Goal: Information Seeking & Learning: Learn about a topic

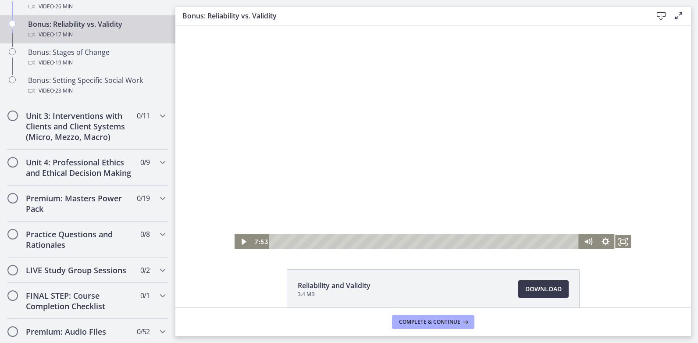
scroll to position [774, 0]
click at [450, 240] on icon "Fullscreen" at bounding box center [623, 242] width 21 height 18
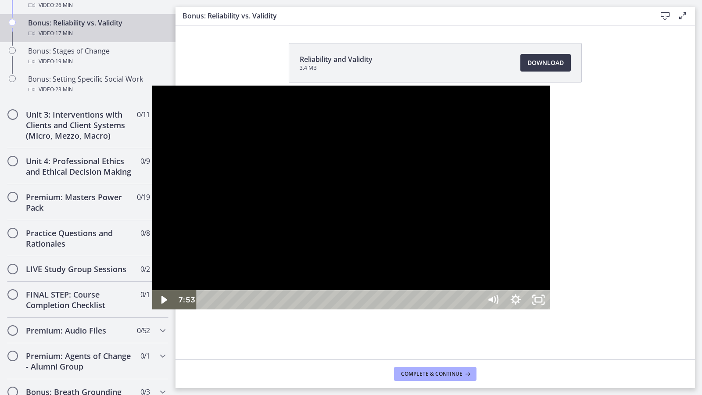
click at [411, 277] on div at bounding box center [351, 198] width 398 height 224
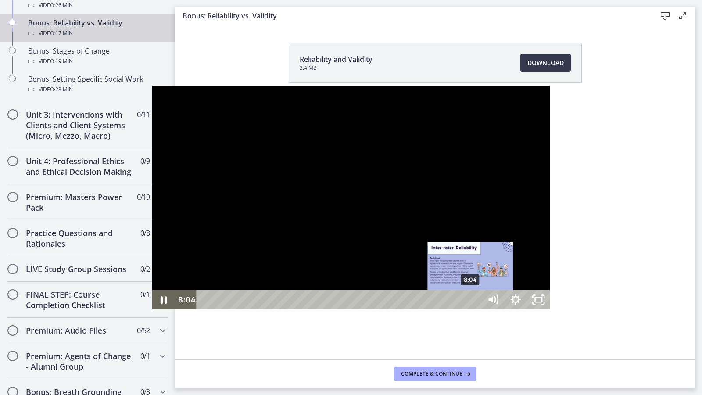
click at [319, 309] on div "8:04" at bounding box center [340, 299] width 271 height 19
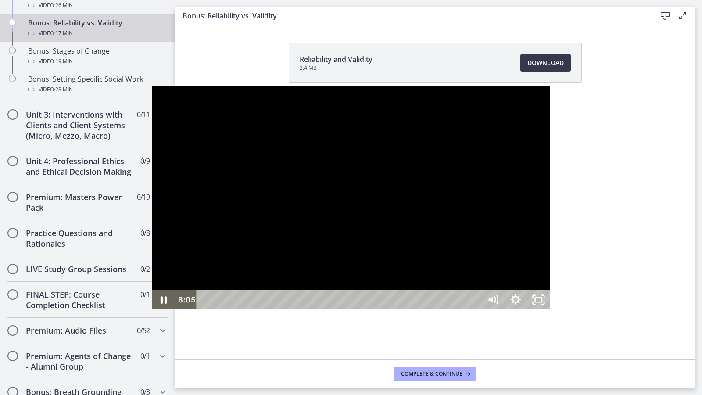
click at [265, 278] on div at bounding box center [351, 198] width 398 height 224
click at [434, 251] on div at bounding box center [351, 198] width 398 height 224
click at [407, 309] on div "10:45" at bounding box center [340, 299] width 271 height 19
click at [423, 309] on div "11:15" at bounding box center [340, 299] width 271 height 19
click at [450, 309] on div "12:04" at bounding box center [340, 299] width 271 height 19
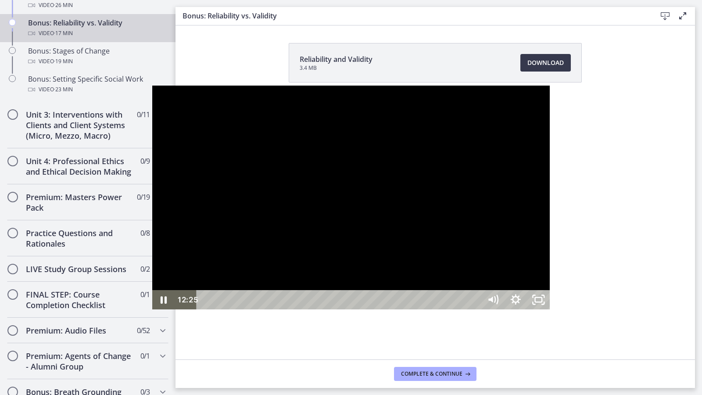
click at [381, 240] on div at bounding box center [351, 198] width 398 height 224
click at [376, 229] on div at bounding box center [351, 198] width 398 height 224
click at [441, 309] on div "11:47" at bounding box center [340, 299] width 271 height 19
click at [450, 309] on div "12:07" at bounding box center [340, 299] width 271 height 19
click at [450, 309] on div "12:20" at bounding box center [340, 299] width 271 height 19
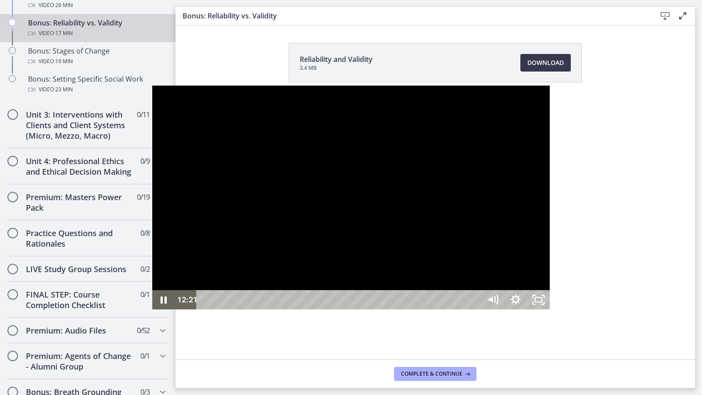
click at [450, 293] on div at bounding box center [351, 198] width 398 height 224
click at [450, 309] on div "12:12" at bounding box center [340, 299] width 271 height 19
click at [450, 309] on div at bounding box center [351, 198] width 398 height 224
click at [450, 309] on div "12:58" at bounding box center [340, 299] width 271 height 19
click at [450, 309] on div "13:41" at bounding box center [340, 299] width 271 height 19
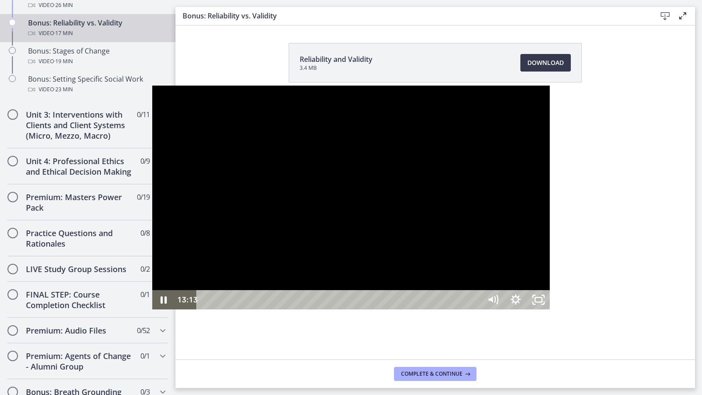
click at [450, 309] on div "13:13" at bounding box center [340, 299] width 271 height 19
click at [450, 309] on div "12:28" at bounding box center [340, 299] width 271 height 19
click at [450, 309] on div "12:54" at bounding box center [340, 299] width 271 height 19
click at [450, 309] on div "13:20" at bounding box center [340, 299] width 271 height 19
click at [450, 309] on div "13:39" at bounding box center [340, 299] width 271 height 19
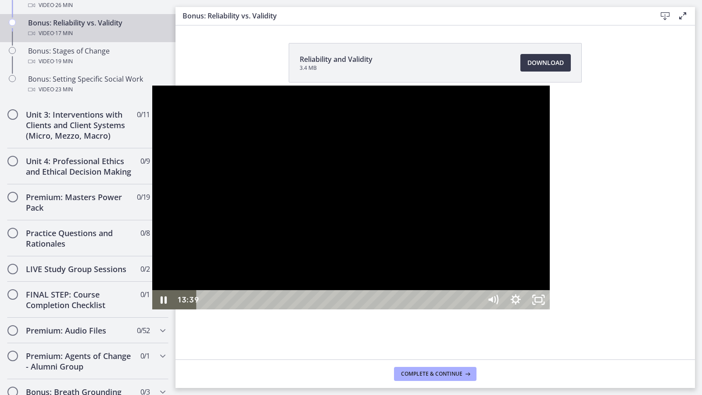
click at [450, 309] on div at bounding box center [351, 198] width 398 height 224
click at [325, 294] on div at bounding box center [351, 198] width 398 height 224
click at [450, 309] on div "14:57" at bounding box center [340, 299] width 271 height 19
click at [450, 309] on div "15:08" at bounding box center [340, 299] width 271 height 19
click at [450, 309] on icon "Unfullscreen" at bounding box center [538, 299] width 23 height 19
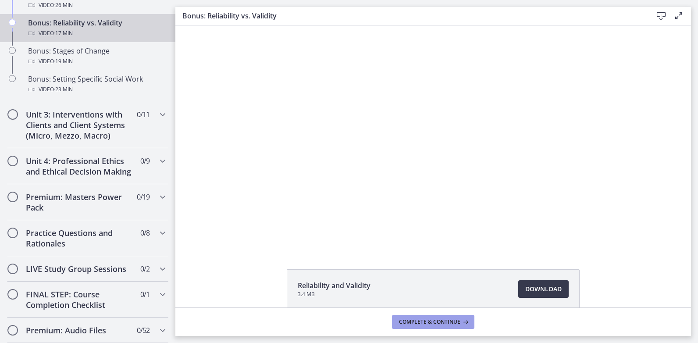
click at [450, 318] on button "Complete & continue" at bounding box center [433, 322] width 82 height 14
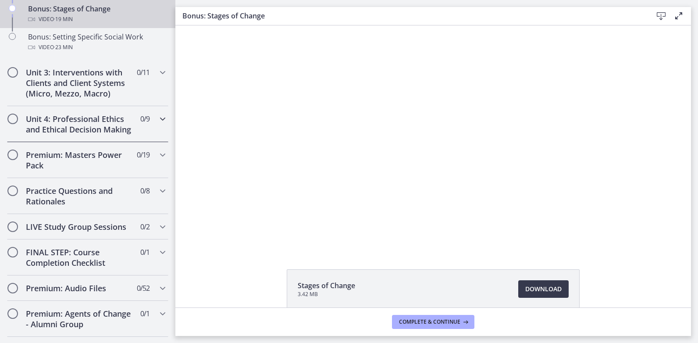
scroll to position [818, 0]
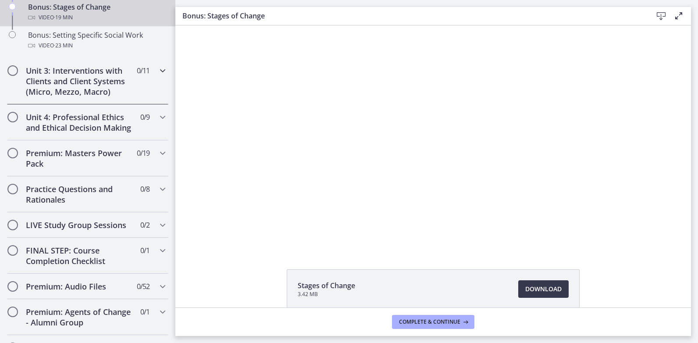
click at [127, 81] on div "Unit 3: Interventions with Clients and Client Systems (Micro, Mezzo, Macro) 0 /…" at bounding box center [87, 81] width 161 height 46
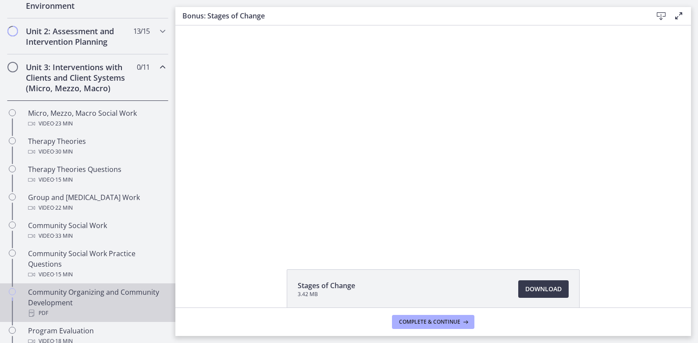
scroll to position [271, 0]
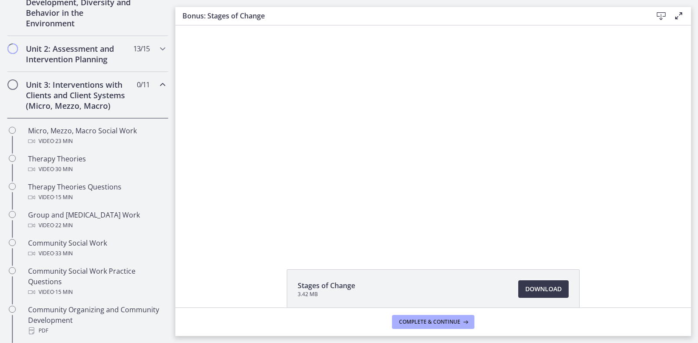
click at [142, 94] on div "Unit 3: Interventions with Clients and Client Systems (Micro, Mezzo, Macro) 0 /…" at bounding box center [87, 95] width 161 height 46
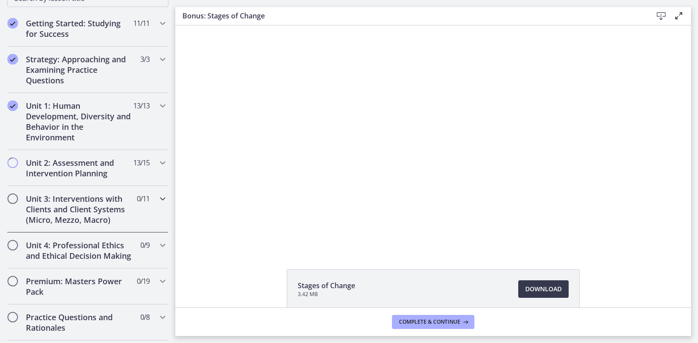
scroll to position [153, 0]
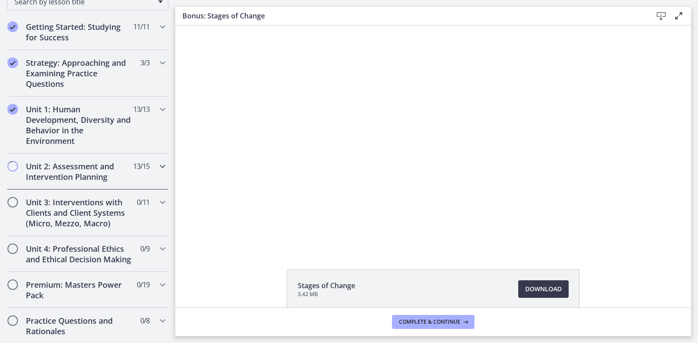
click at [131, 177] on div "Unit 2: Assessment and Intervention Planning 13 / 15 Completed" at bounding box center [87, 172] width 161 height 36
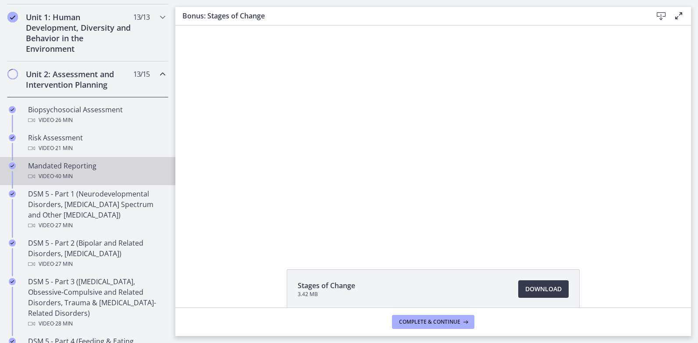
scroll to position [285, 0]
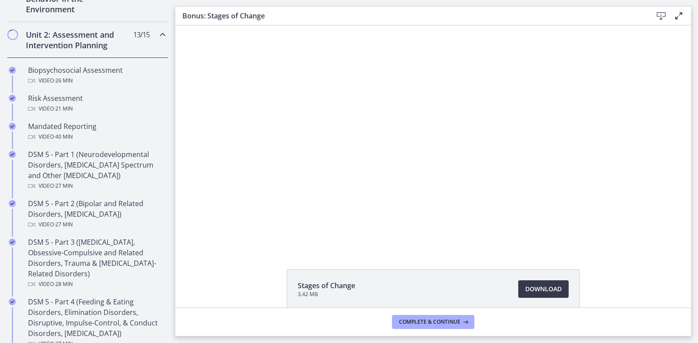
click at [145, 51] on div "Unit 2: Assessment and Intervention Planning 13 / 15 Completed" at bounding box center [87, 40] width 161 height 36
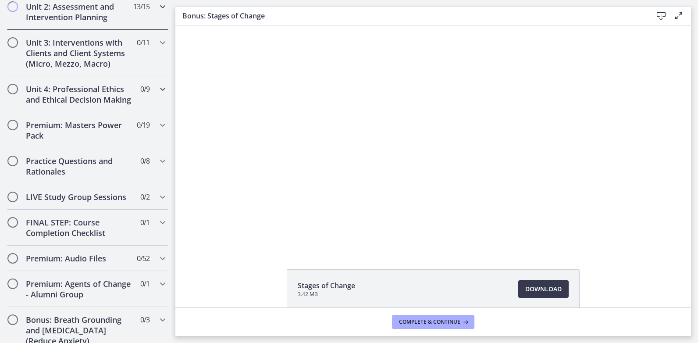
scroll to position [329, 0]
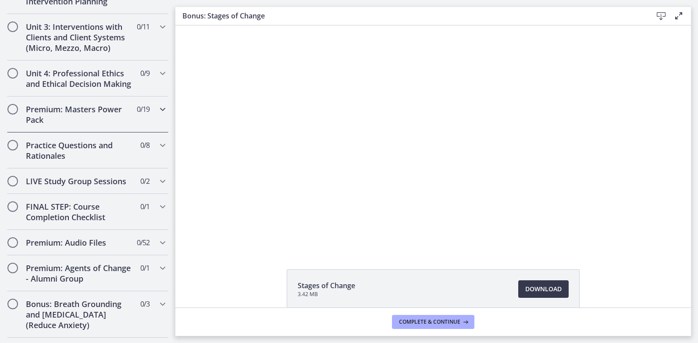
click at [149, 128] on div "Premium: Masters Power Pack 0 / 19 Completed" at bounding box center [87, 115] width 161 height 36
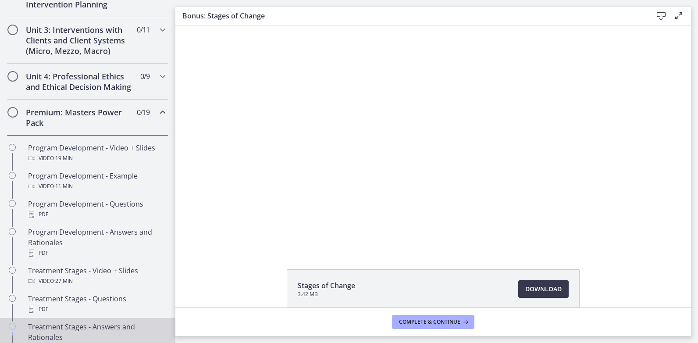
scroll to position [197, 0]
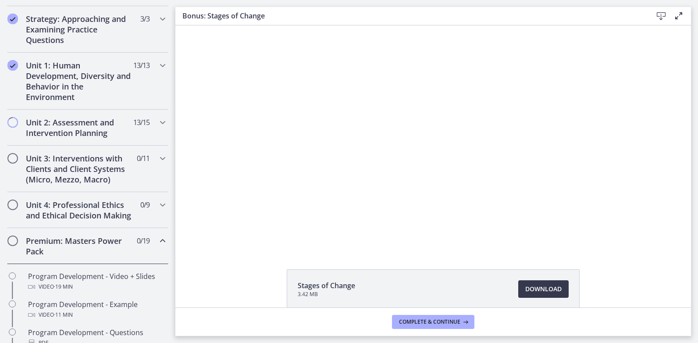
click at [154, 258] on div "Premium: Masters Power Pack 0 / 19 Completed" at bounding box center [87, 246] width 161 height 36
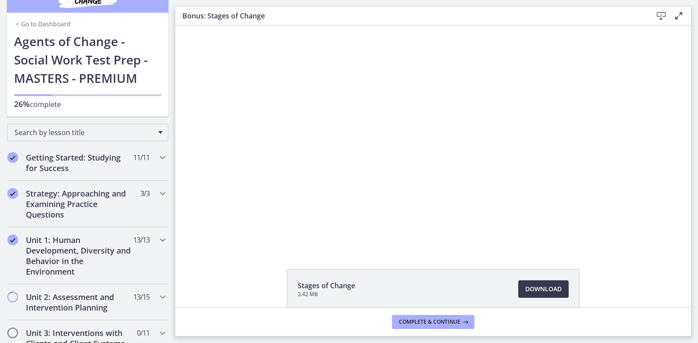
scroll to position [21, 0]
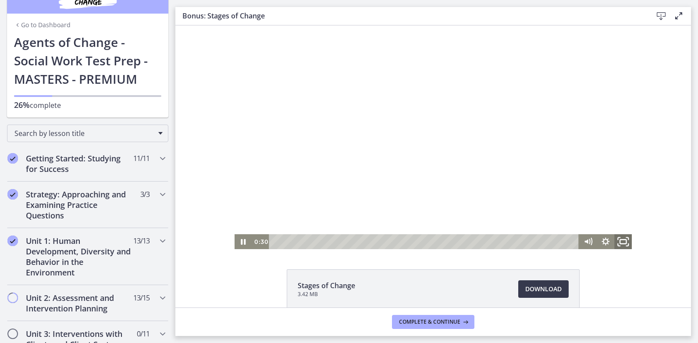
click at [450, 236] on icon "Fullscreen" at bounding box center [623, 242] width 21 height 18
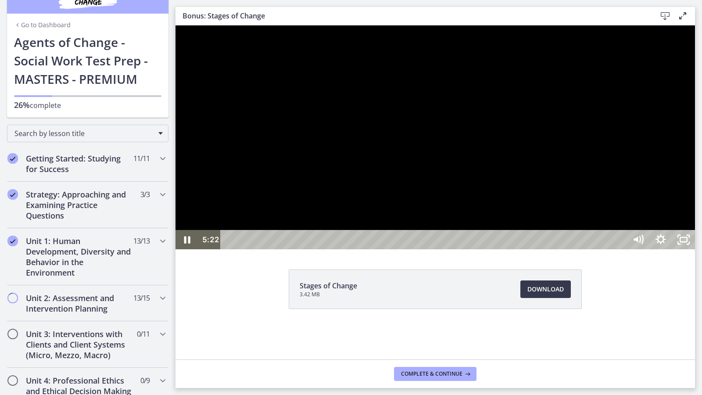
click at [450, 249] on div at bounding box center [434, 137] width 519 height 224
click at [450, 190] on div at bounding box center [434, 137] width 519 height 224
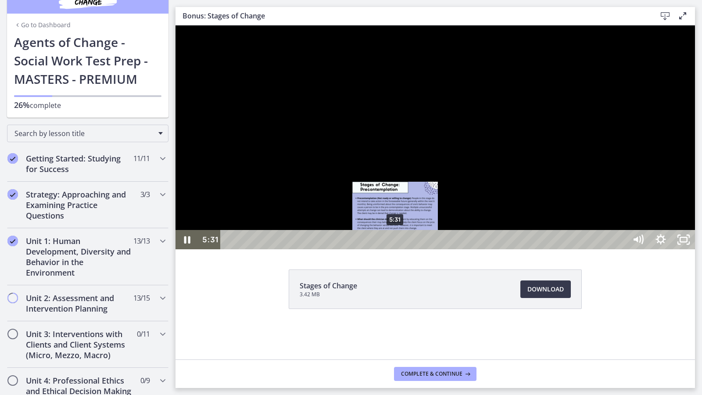
click at [395, 249] on div "5:31" at bounding box center [425, 239] width 392 height 19
click at [408, 249] on div "5:56" at bounding box center [425, 239] width 392 height 19
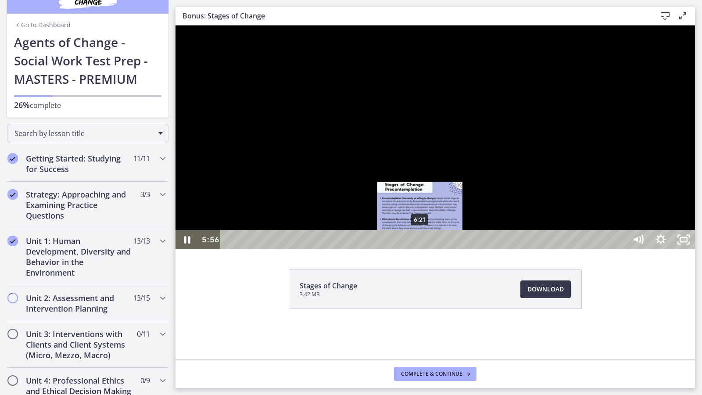
click at [420, 249] on div "6:21" at bounding box center [425, 239] width 392 height 19
click at [434, 249] on div "6:47" at bounding box center [425, 239] width 392 height 19
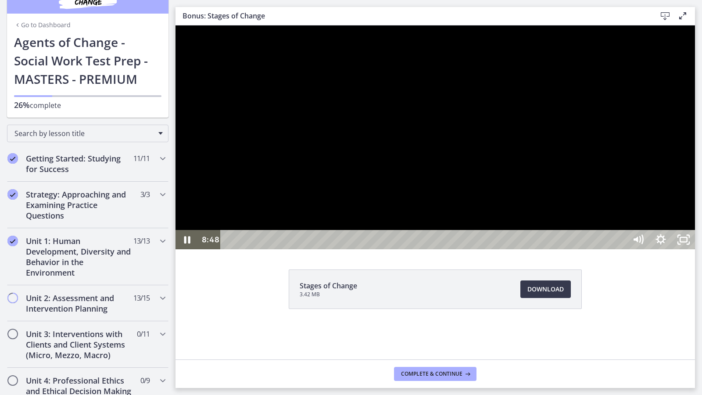
click at [450, 249] on div at bounding box center [434, 137] width 519 height 224
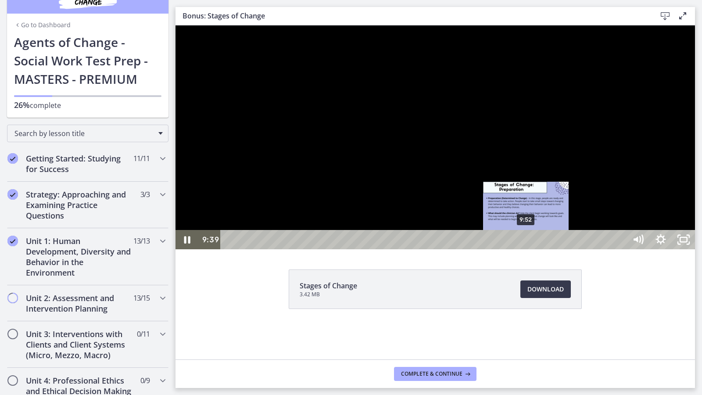
click at [450, 249] on div "9:52" at bounding box center [425, 239] width 392 height 19
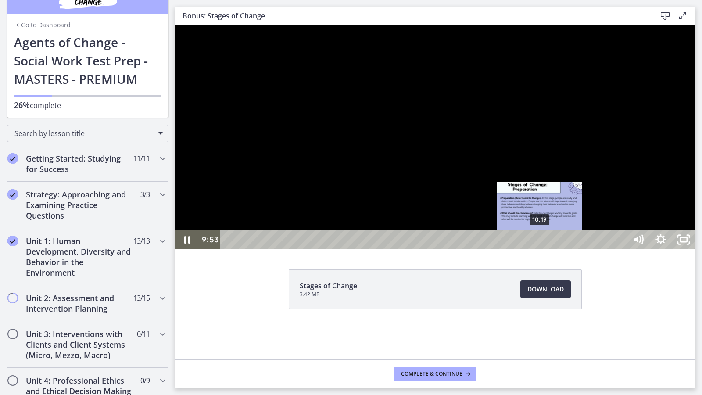
click at [450, 249] on div "10:19" at bounding box center [425, 239] width 392 height 19
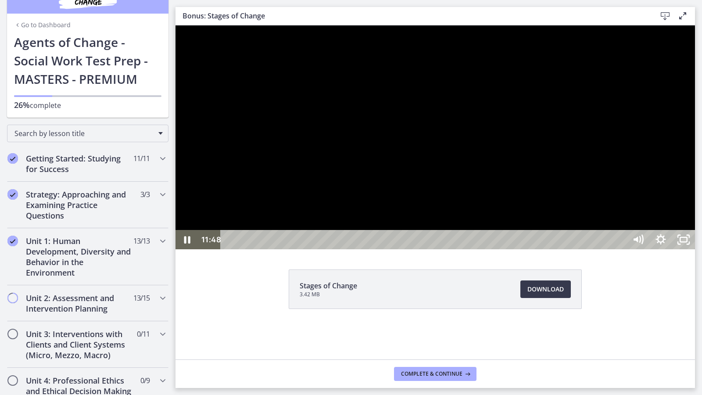
click at [450, 249] on div at bounding box center [434, 137] width 519 height 224
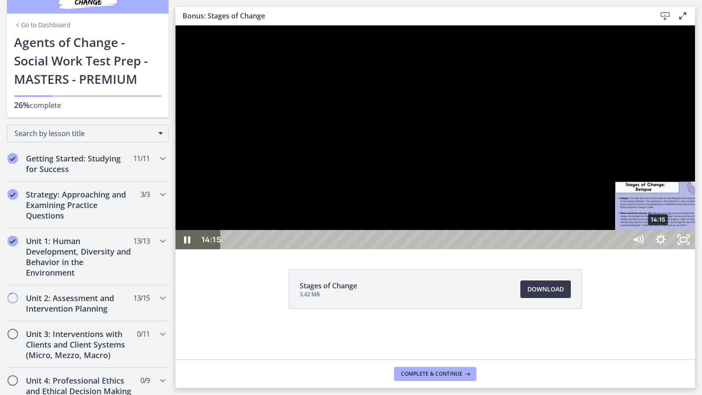
click at [450, 249] on div "14:15" at bounding box center [425, 239] width 392 height 19
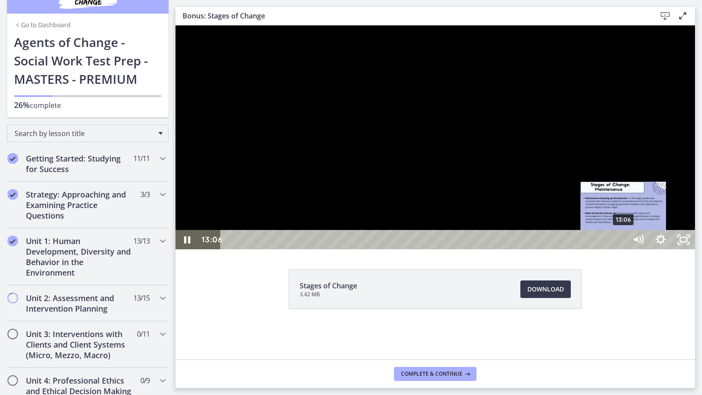
click at [450, 249] on div "13:06" at bounding box center [425, 239] width 392 height 19
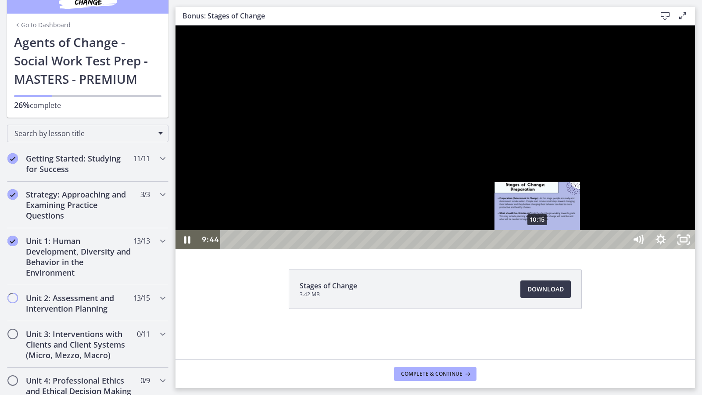
click at [450, 249] on div "10:15" at bounding box center [425, 239] width 392 height 19
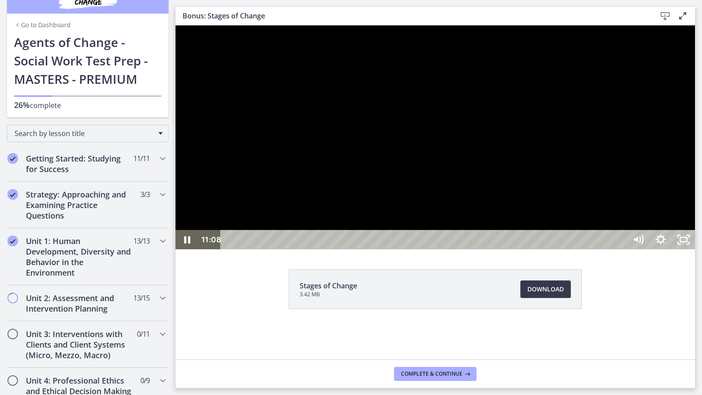
click at [450, 240] on div at bounding box center [434, 137] width 519 height 224
click at [401, 199] on div at bounding box center [434, 137] width 519 height 224
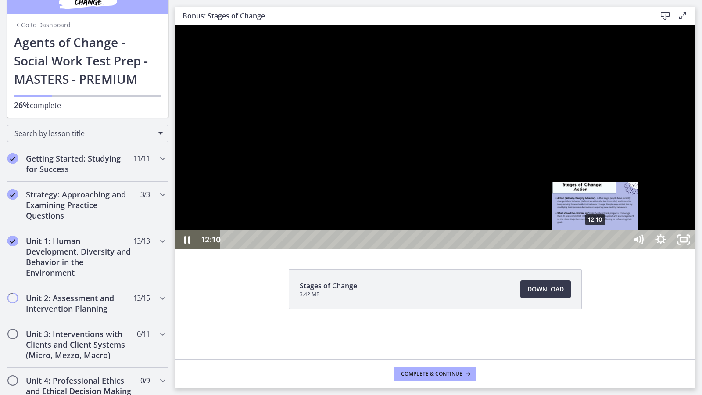
click at [450, 249] on div "12:10" at bounding box center [425, 239] width 392 height 19
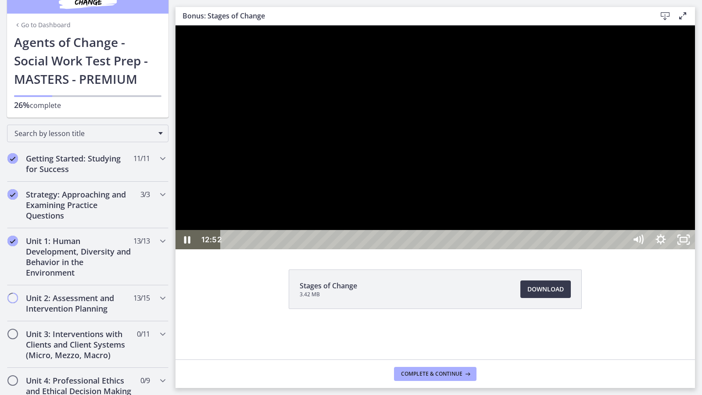
click at [450, 249] on div at bounding box center [434, 137] width 519 height 224
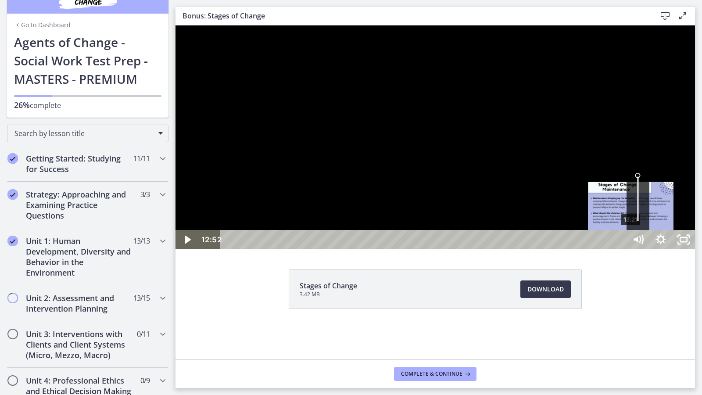
click at [450, 249] on div "13:21" at bounding box center [425, 239] width 392 height 19
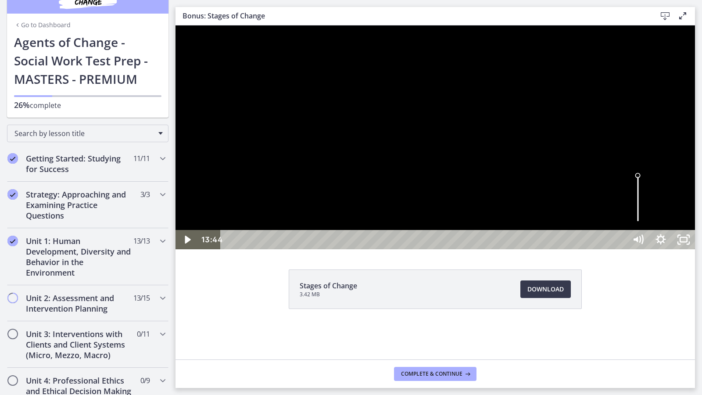
click at [450, 199] on div at bounding box center [434, 137] width 519 height 224
click at [450, 249] on div "15:18" at bounding box center [425, 239] width 392 height 19
click at [450, 249] on div "16:21" at bounding box center [425, 239] width 392 height 19
click at [450, 249] on div "15:48" at bounding box center [425, 239] width 392 height 19
click at [450, 225] on div at bounding box center [434, 137] width 519 height 224
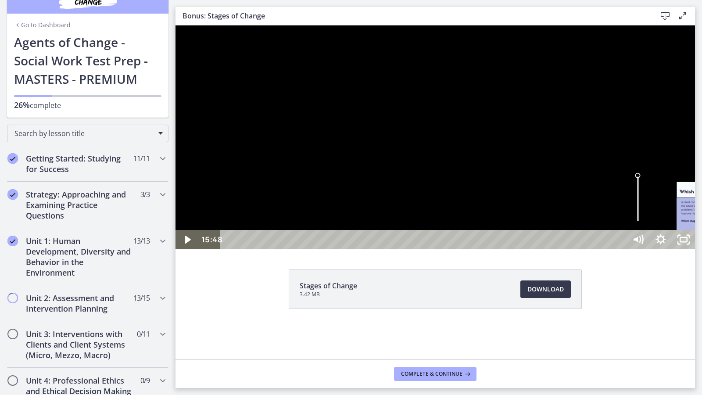
click at [450, 249] on div "16:17" at bounding box center [425, 239] width 392 height 19
click at [450, 229] on div at bounding box center [434, 137] width 519 height 224
click at [450, 249] on icon "Unfullscreen" at bounding box center [683, 239] width 23 height 19
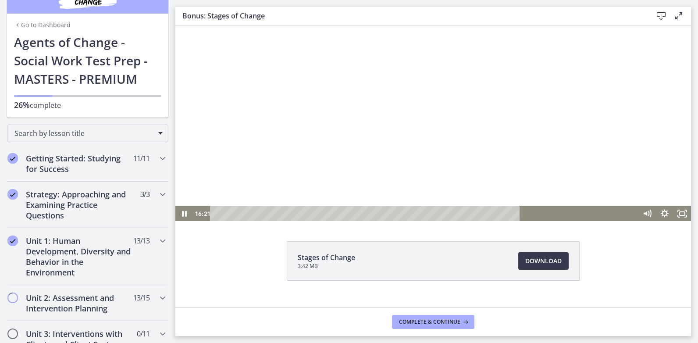
scroll to position [43, 0]
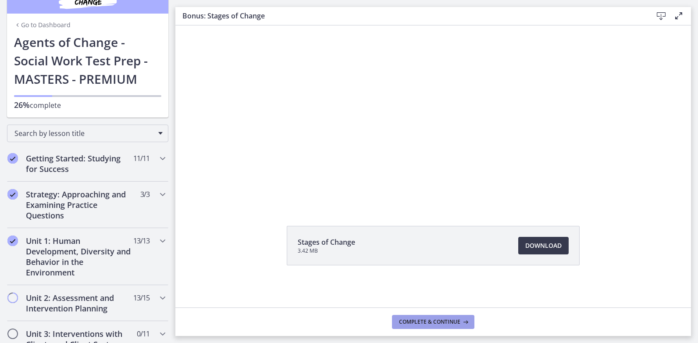
click at [440, 323] on span "Complete & continue" at bounding box center [429, 321] width 61 height 7
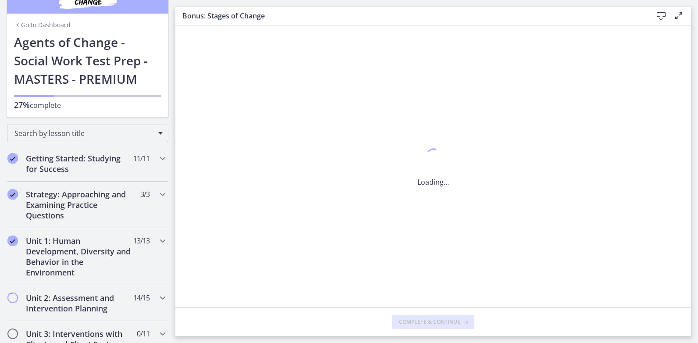
scroll to position [0, 0]
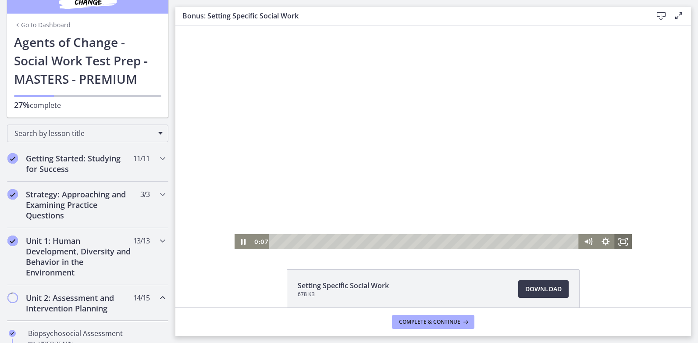
click at [450, 236] on icon "Fullscreen" at bounding box center [624, 241] width 18 height 15
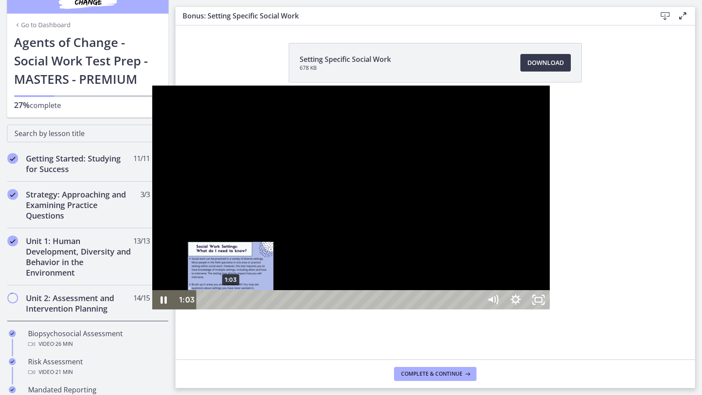
click at [205, 309] on div "1:03" at bounding box center [340, 299] width 271 height 19
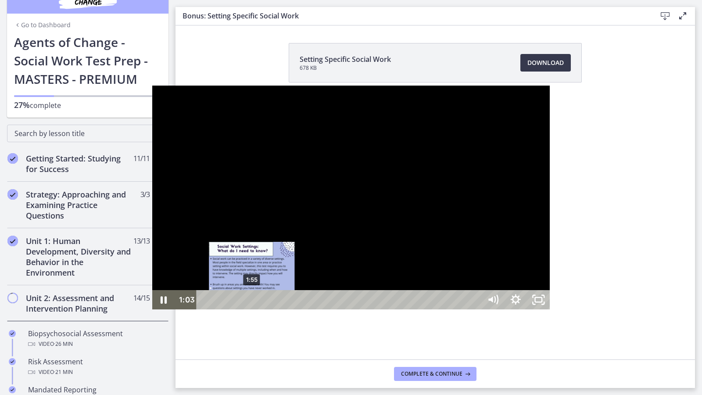
click at [205, 309] on div "1:55" at bounding box center [340, 299] width 271 height 19
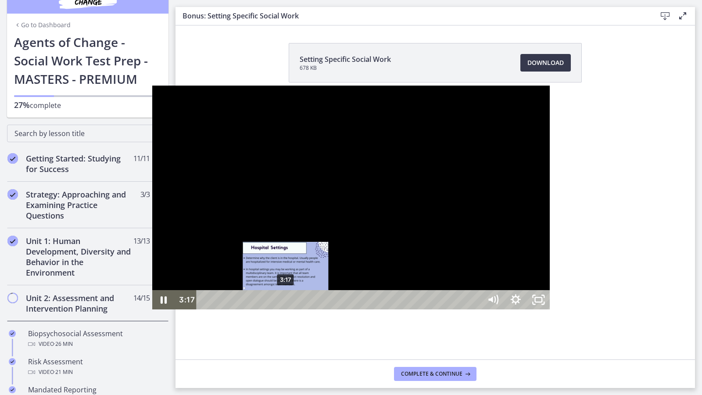
click at [205, 309] on div "3:17" at bounding box center [340, 299] width 271 height 19
click at [288, 303] on div "Playbar" at bounding box center [291, 300] width 7 height 7
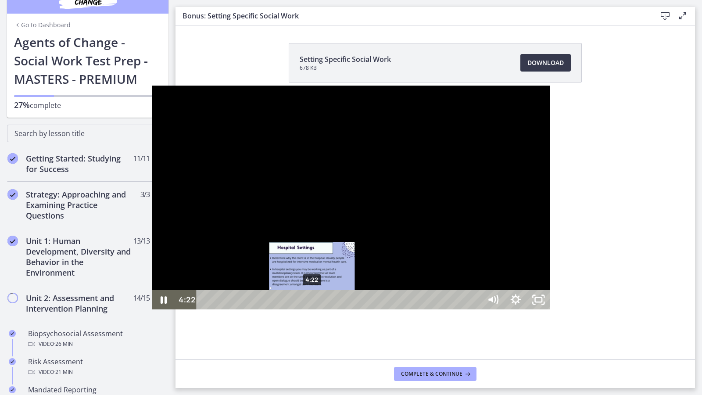
click at [205, 309] on div "4:22" at bounding box center [340, 299] width 271 height 19
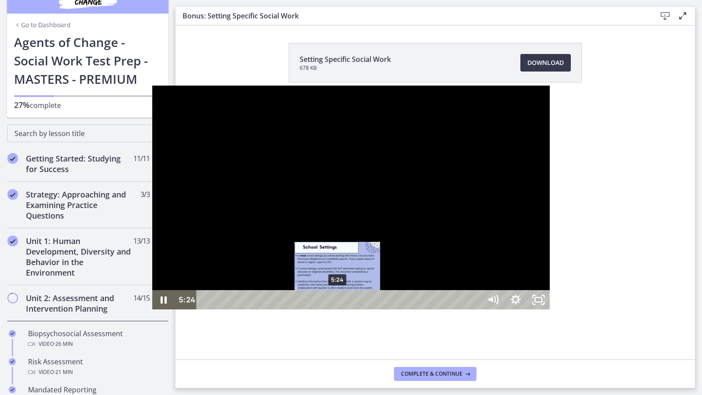
click at [205, 309] on div "5:24" at bounding box center [340, 299] width 271 height 19
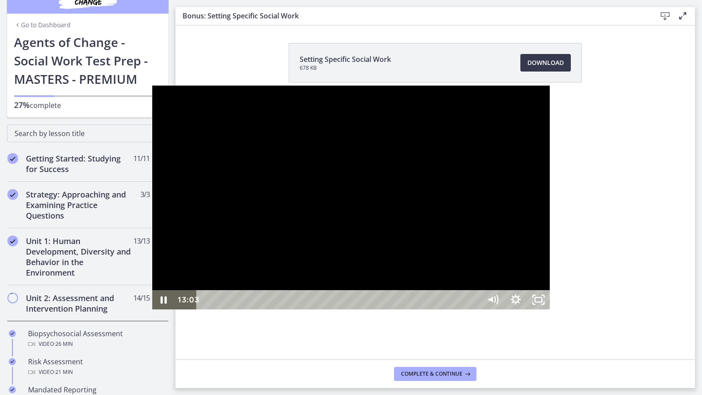
click at [445, 309] on div "15:56" at bounding box center [340, 299] width 271 height 19
click at [450, 309] on div "21:49" at bounding box center [340, 299] width 271 height 19
click at [450, 311] on icon "Unfullscreen" at bounding box center [538, 299] width 27 height 23
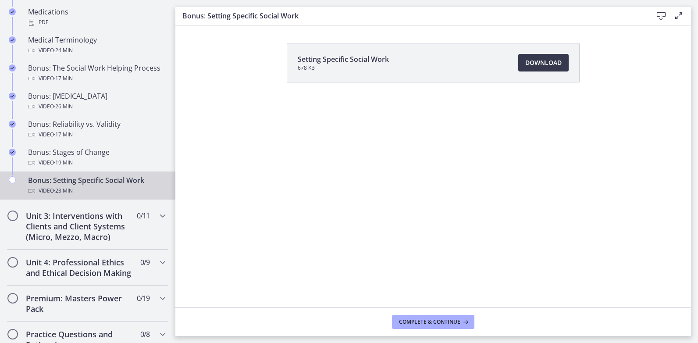
scroll to position [679, 0]
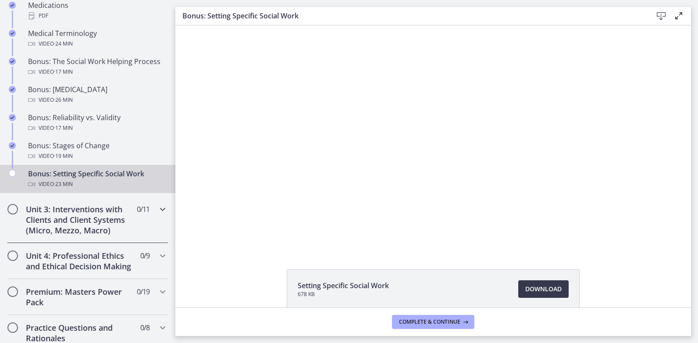
click at [56, 224] on h2 "Unit 3: Interventions with Clients and Client Systems (Micro, Mezzo, Macro)" at bounding box center [79, 220] width 107 height 32
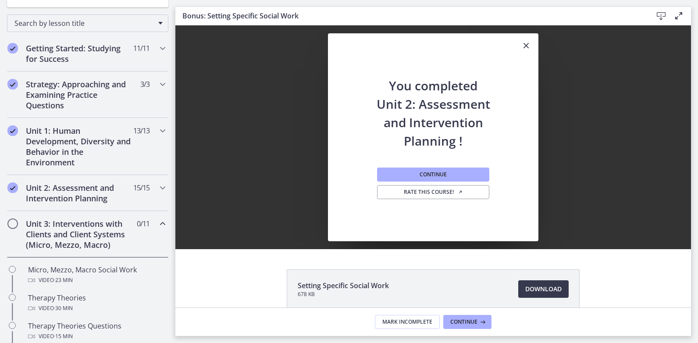
scroll to position [0, 0]
